Goal: Navigation & Orientation: Find specific page/section

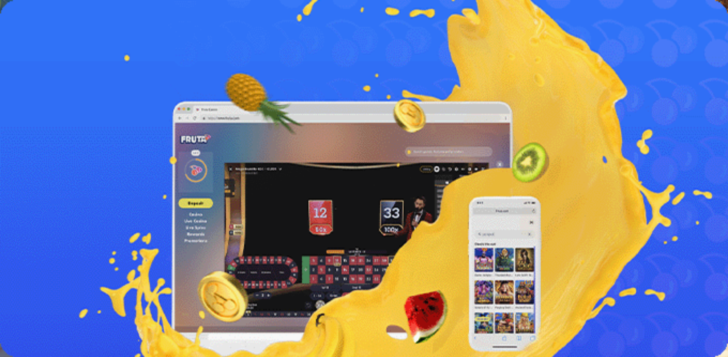
click at [50, 22] on img "Primary" at bounding box center [26, 12] width 47 height 19
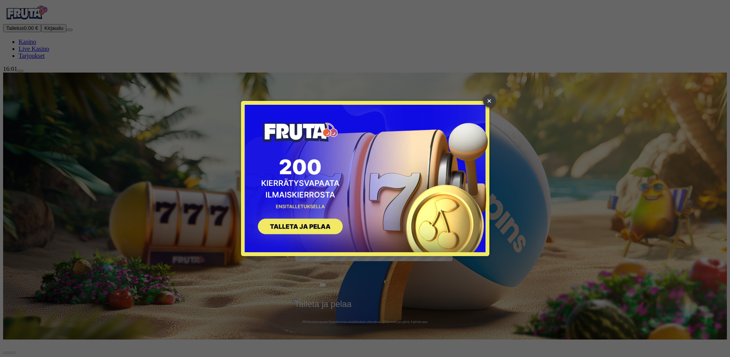
click at [491, 103] on link "×" at bounding box center [489, 101] width 12 height 12
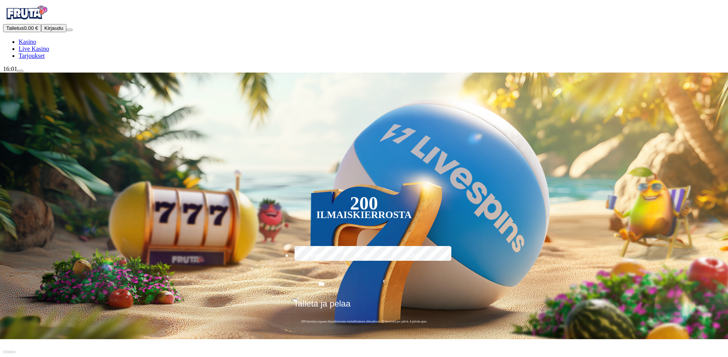
click at [41, 59] on span "Tarjoukset" at bounding box center [32, 55] width 26 height 7
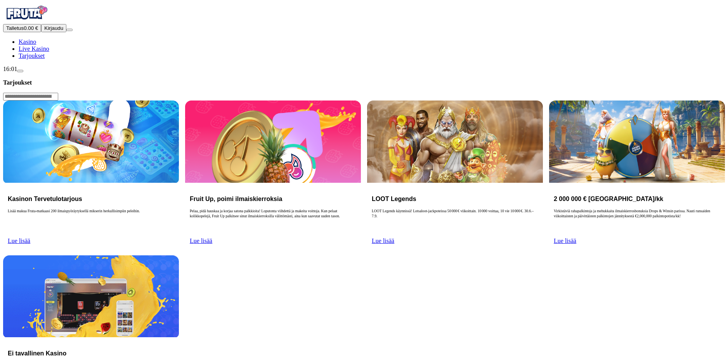
click at [576, 237] on span "Lue lisää" at bounding box center [564, 240] width 22 height 7
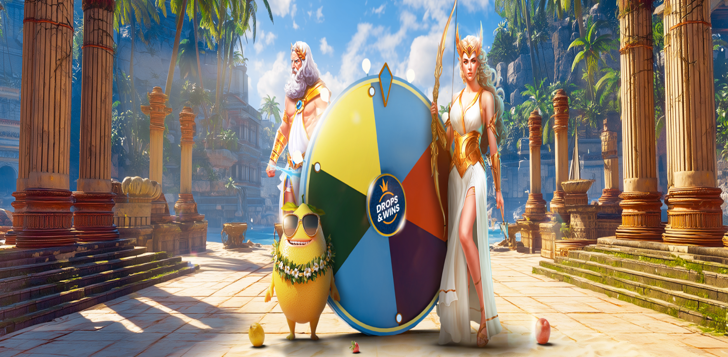
click at [36, 45] on span "Kasino" at bounding box center [27, 41] width 17 height 7
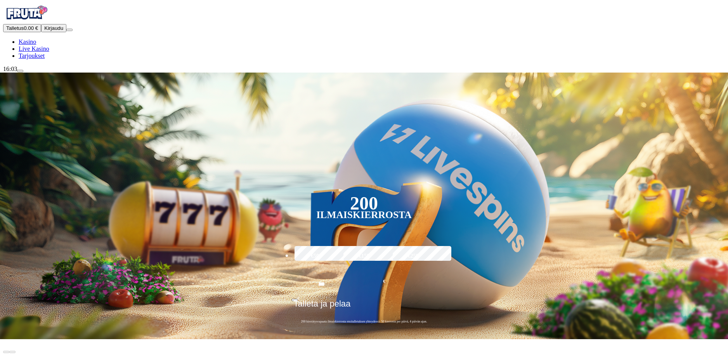
click at [40, 59] on span "Tarjoukset" at bounding box center [32, 55] width 26 height 7
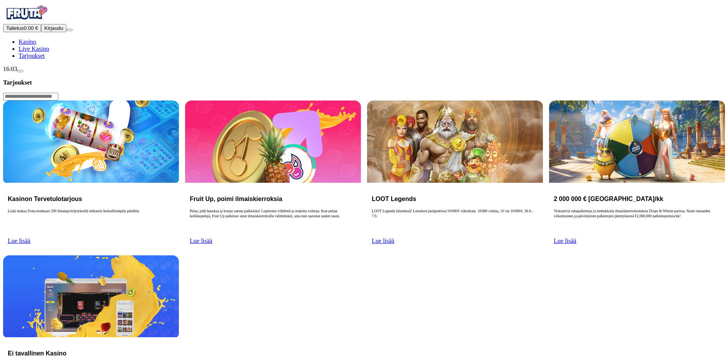
click at [38, 52] on span "Live Kasino" at bounding box center [34, 48] width 31 height 7
